Goal: Transaction & Acquisition: Book appointment/travel/reservation

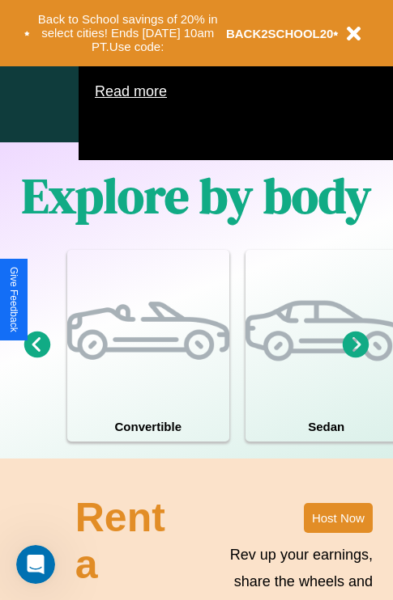
scroll to position [1040, 0]
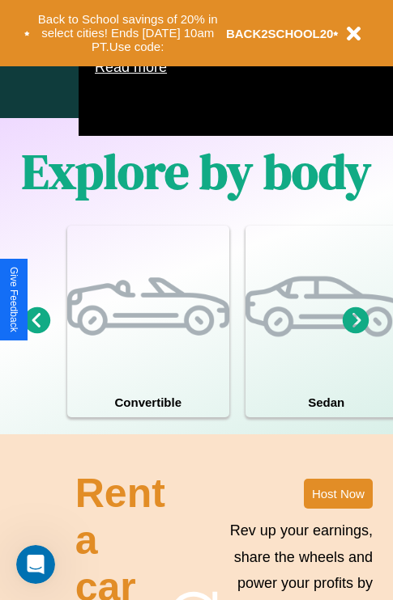
click at [355, 333] on icon at bounding box center [355, 320] width 27 height 27
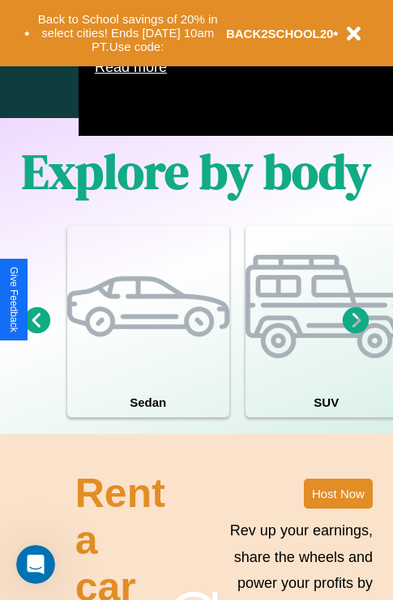
click at [355, 333] on icon at bounding box center [355, 320] width 27 height 27
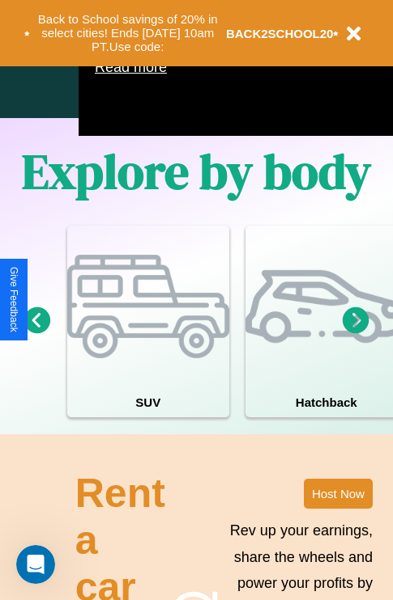
click at [355, 333] on icon at bounding box center [355, 320] width 27 height 27
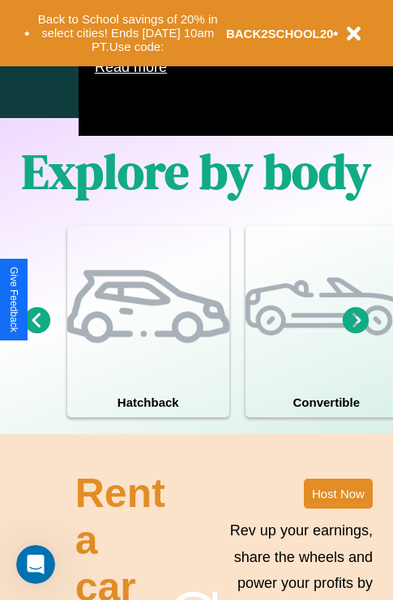
click at [355, 333] on icon at bounding box center [355, 320] width 27 height 27
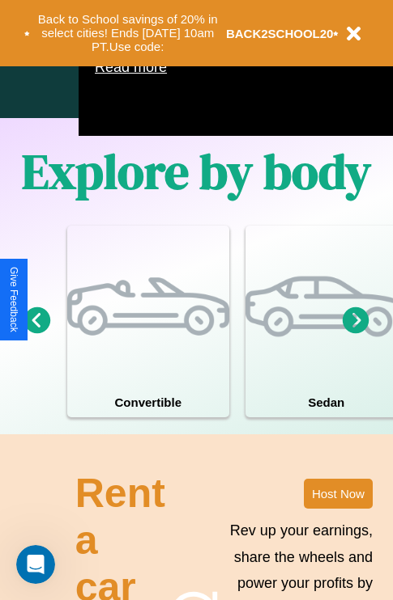
click at [355, 333] on icon at bounding box center [355, 320] width 27 height 27
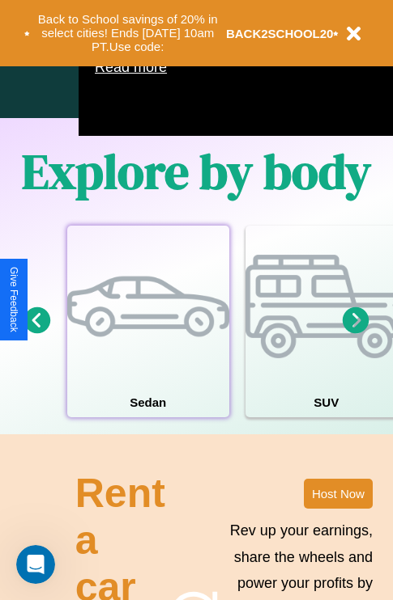
click at [147, 346] on div at bounding box center [148, 307] width 162 height 162
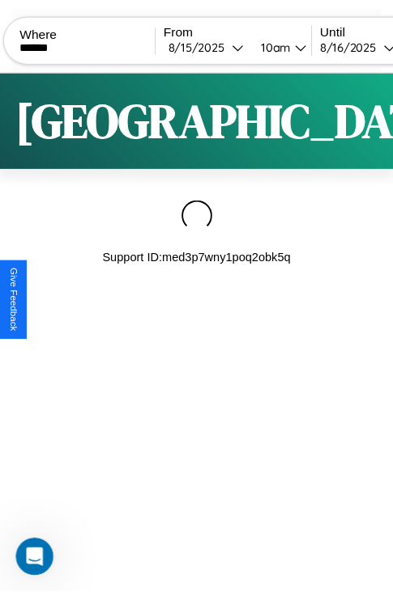
scroll to position [0, 138]
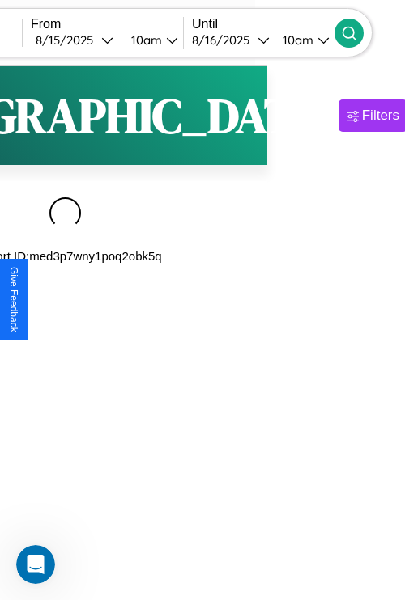
type input "******"
click at [357, 32] on icon at bounding box center [349, 33] width 16 height 16
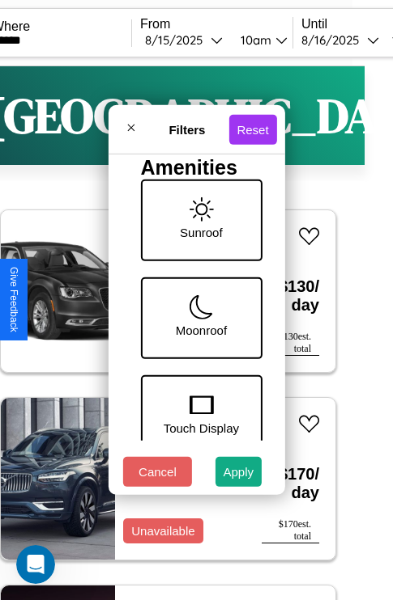
scroll to position [527, 0]
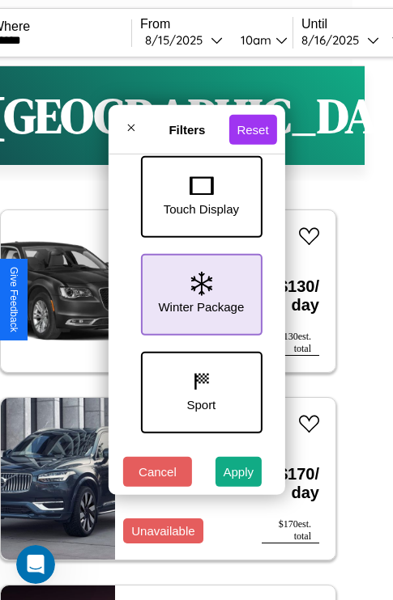
click at [198, 291] on icon at bounding box center [200, 284] width 21 height 24
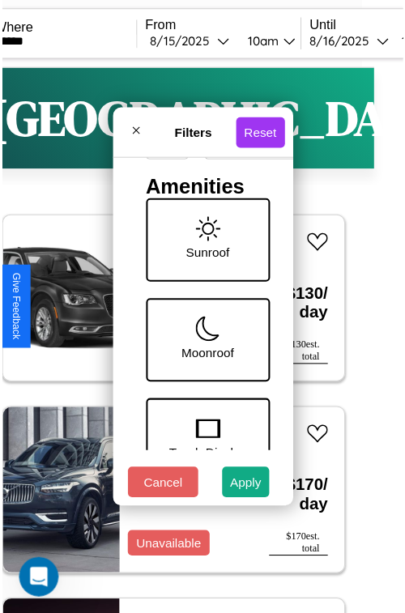
scroll to position [48, 0]
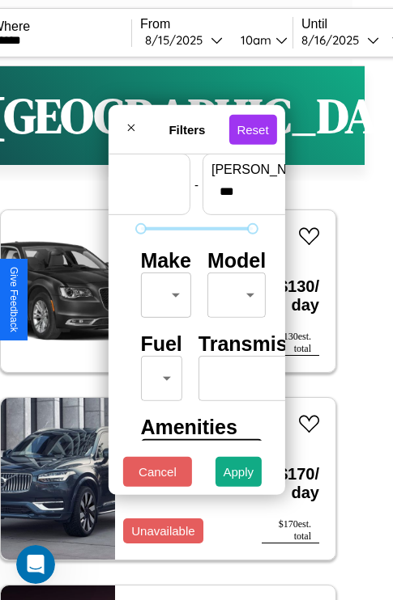
click at [163, 291] on body "CarGo Where ****** From 8 / 15 / 2025 10am Until 8 / 16 / 2025 10am Become a Ho…" at bounding box center [168, 334] width 393 height 668
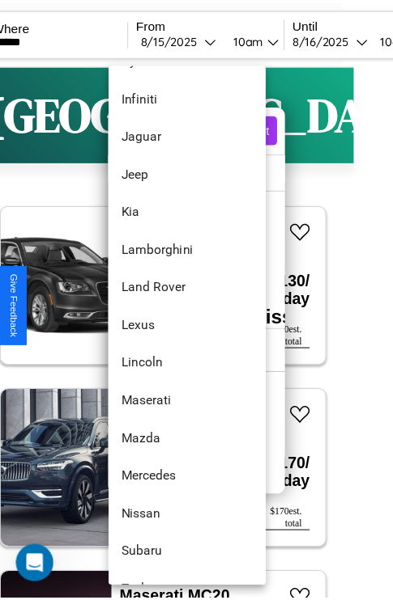
scroll to position [847, 0]
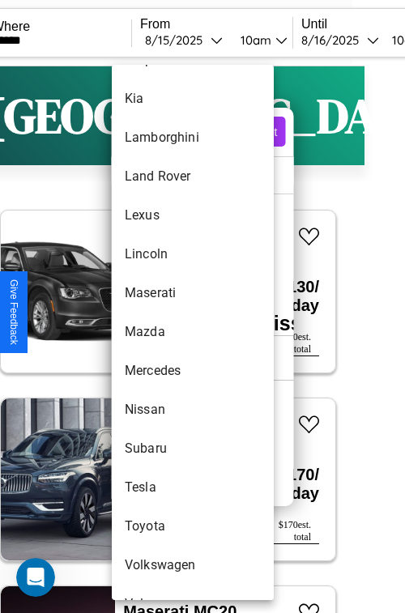
click at [162, 332] on li "Mazda" at bounding box center [193, 331] width 162 height 39
type input "*****"
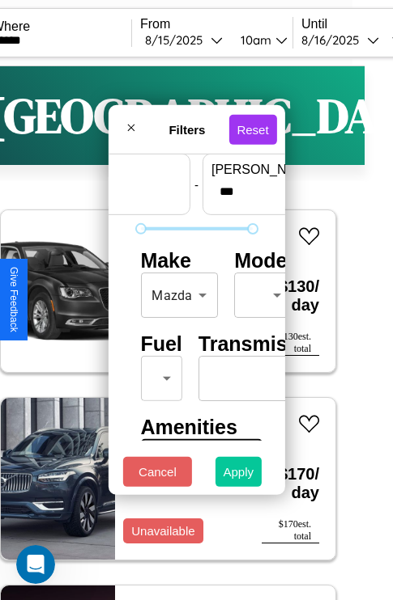
click at [239, 476] on button "Apply" at bounding box center [238, 472] width 47 height 30
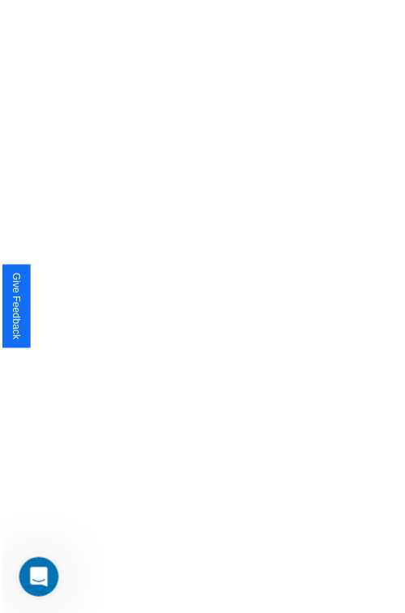
scroll to position [0, 0]
